Goal: Browse casually: Explore the website without a specific task or goal

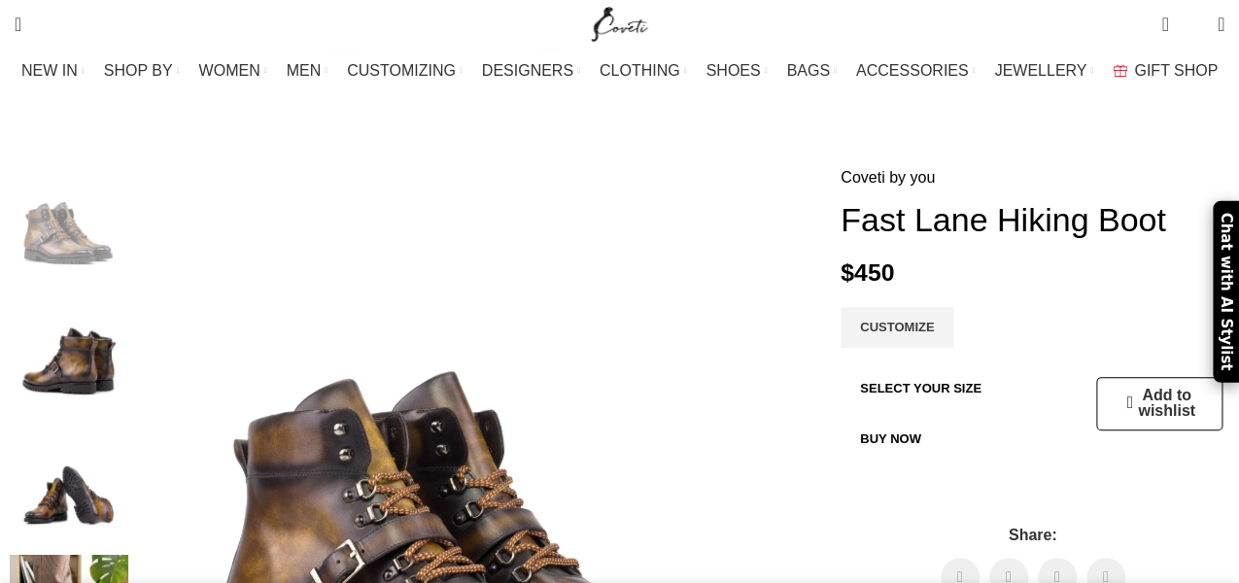
click at [61, 186] on img at bounding box center [69, 225] width 119 height 121
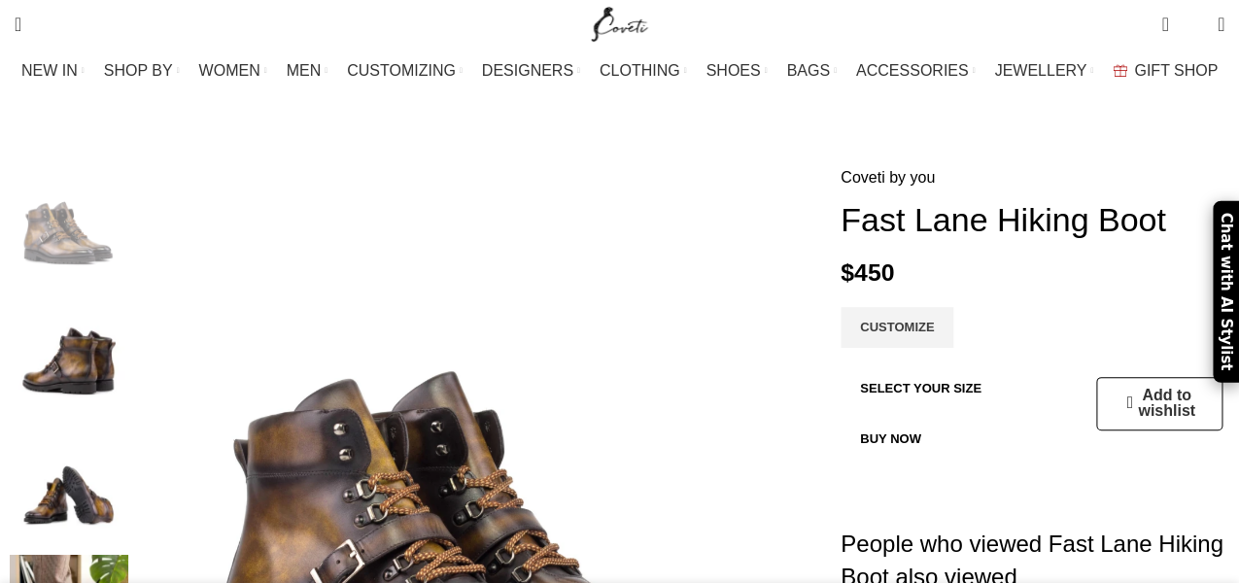
click at [104, 207] on img at bounding box center [69, 225] width 119 height 121
click at [62, 207] on img at bounding box center [69, 225] width 119 height 121
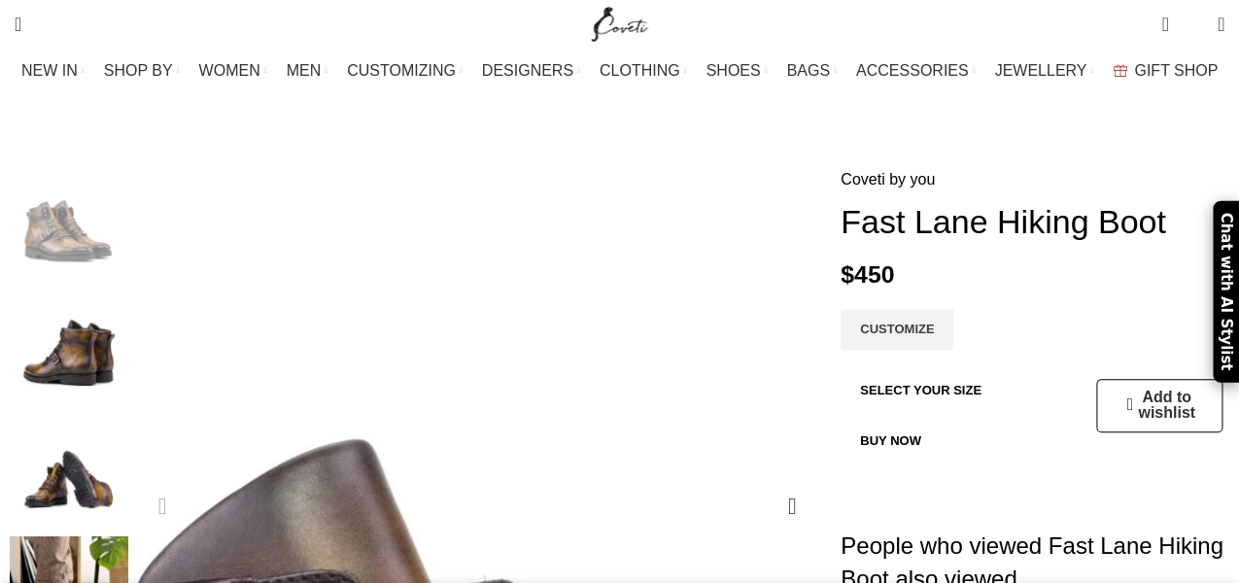
scroll to position [0, 204]
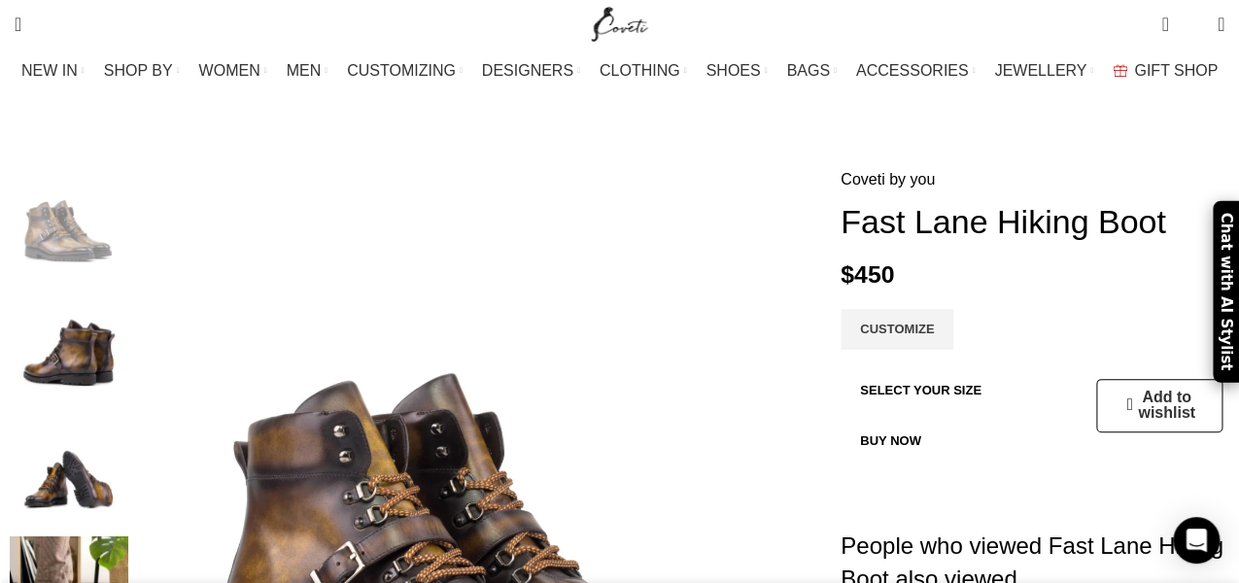
click at [104, 351] on img "2 / 6" at bounding box center [69, 348] width 119 height 114
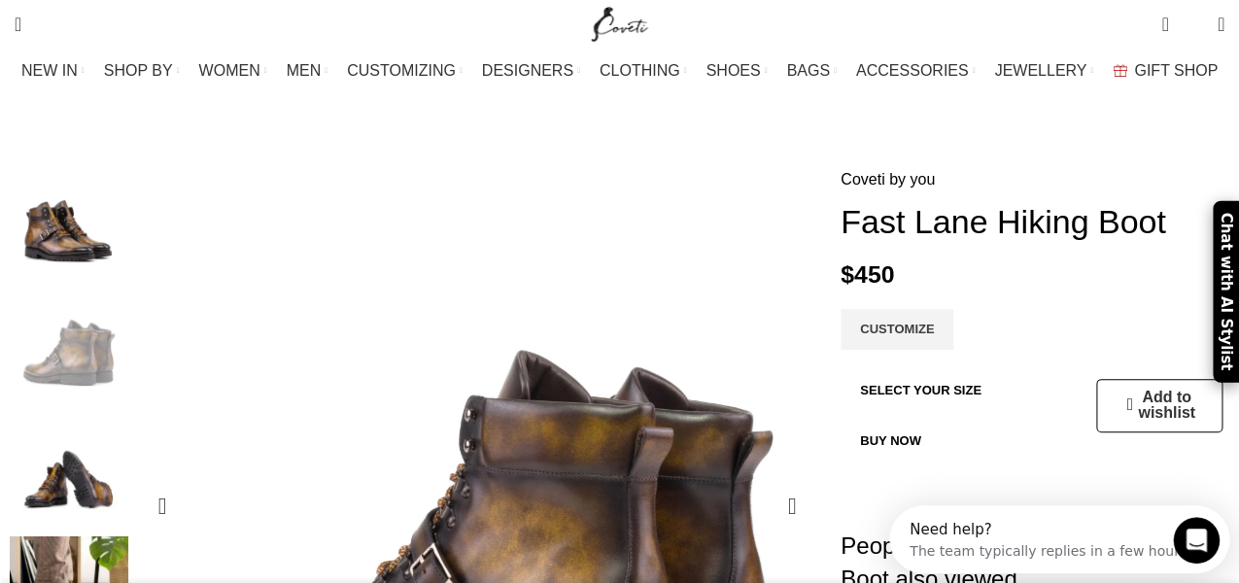
scroll to position [0, 0]
drag, startPoint x: 323, startPoint y: 380, endPoint x: 335, endPoint y: 446, distance: 67.3
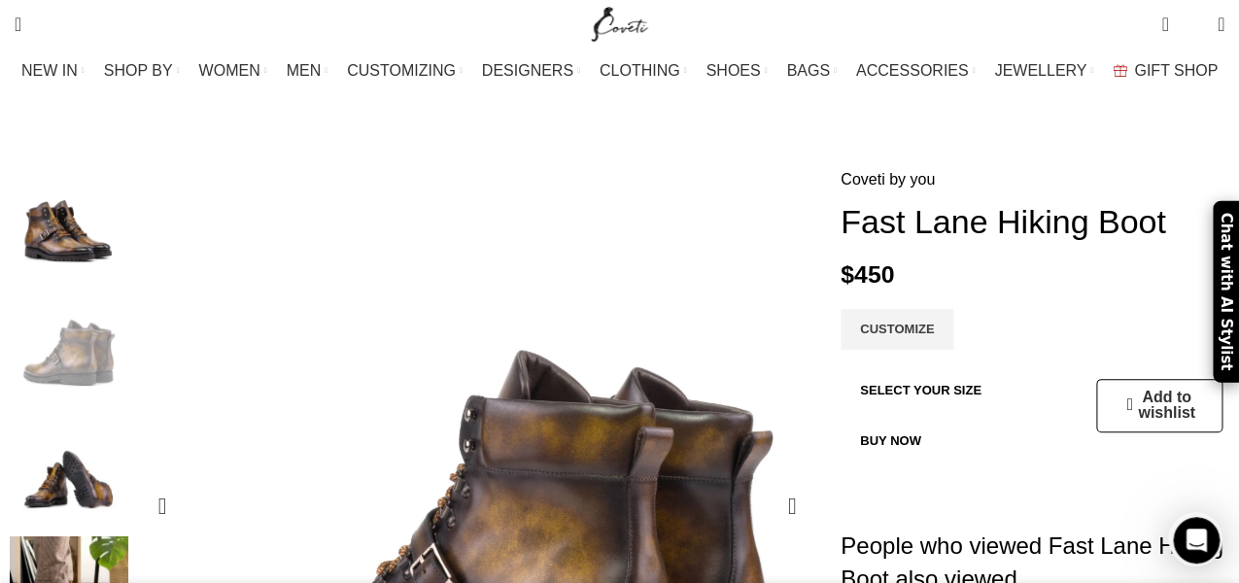
scroll to position [0, 408]
click at [117, 459] on img "3 / 6" at bounding box center [69, 470] width 119 height 114
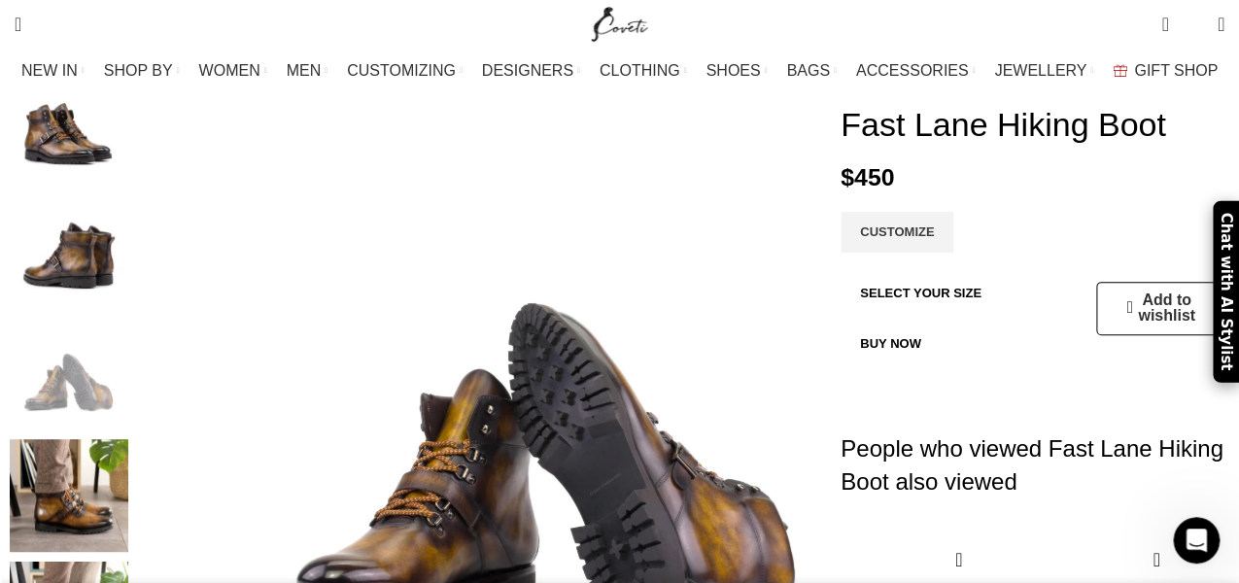
scroll to position [97, 0]
click at [97, 461] on img "4 / 6" at bounding box center [69, 496] width 119 height 114
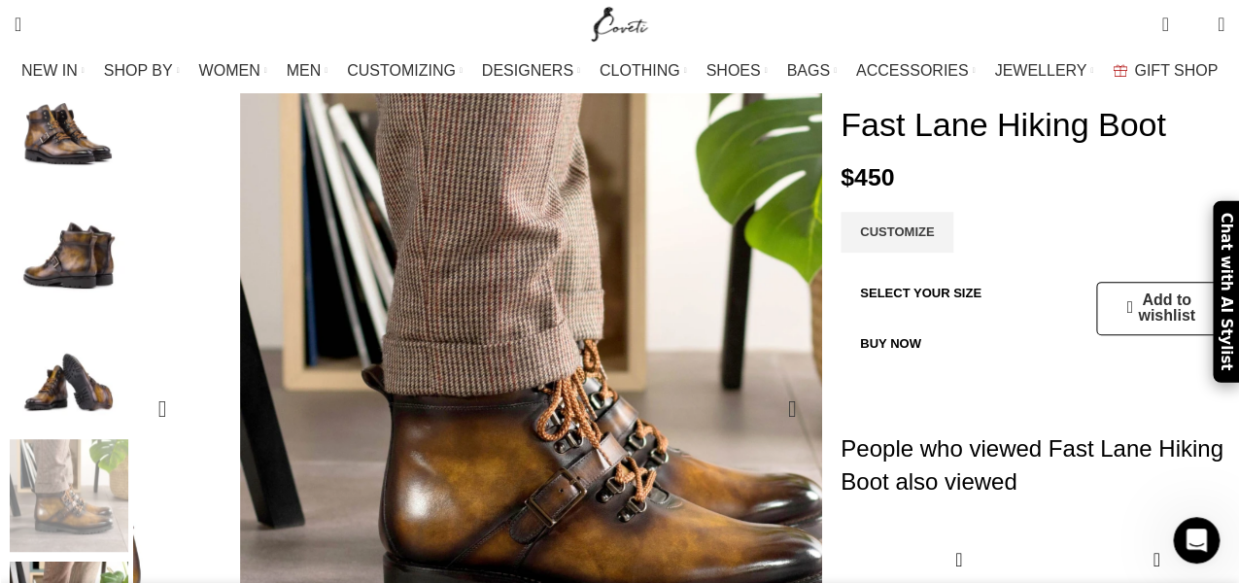
scroll to position [0, 613]
drag, startPoint x: 476, startPoint y: 315, endPoint x: 410, endPoint y: 320, distance: 66.3
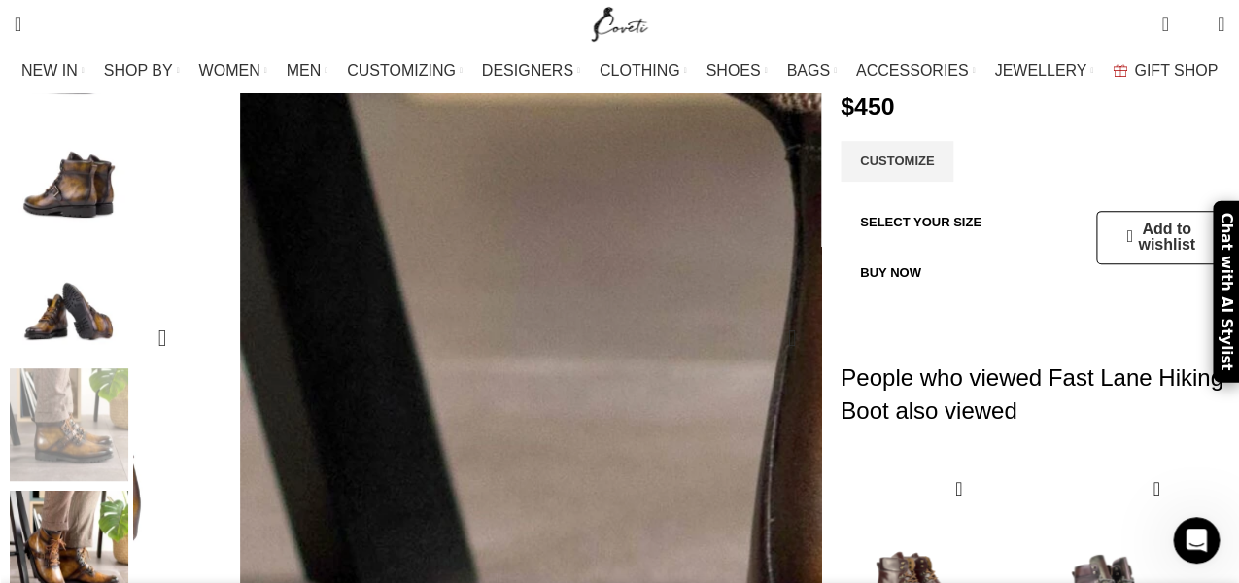
scroll to position [292, 0]
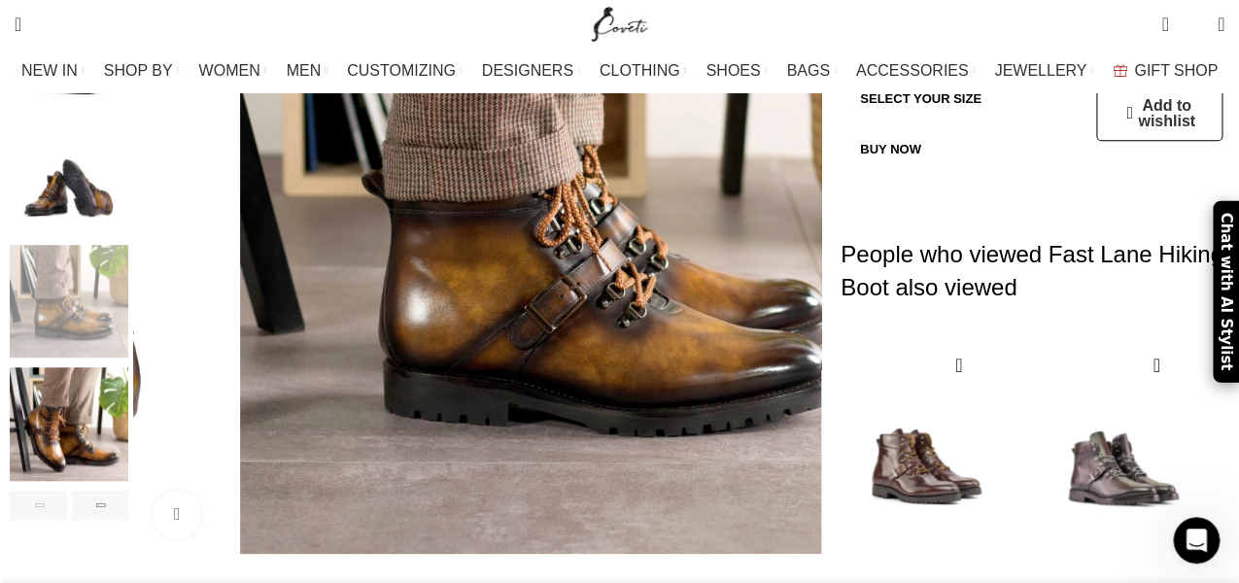
click at [128, 425] on img "5 / 6" at bounding box center [69, 424] width 119 height 114
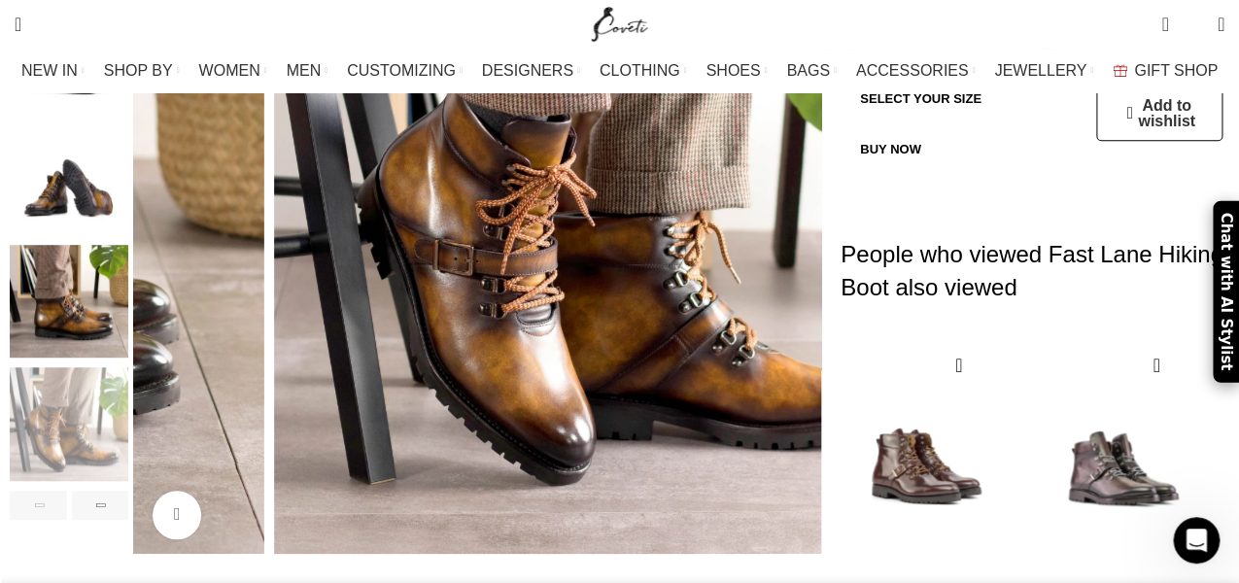
scroll to position [0, 1228]
